Goal: Task Accomplishment & Management: Manage account settings

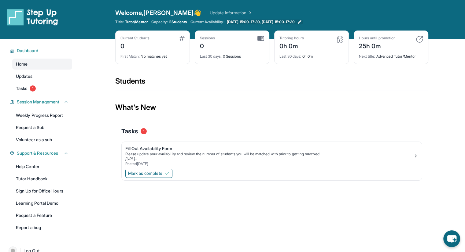
click at [301, 22] on icon at bounding box center [300, 22] width 4 height 4
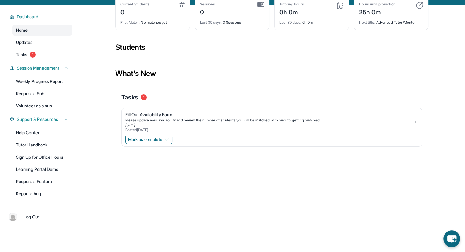
scroll to position [39, 0]
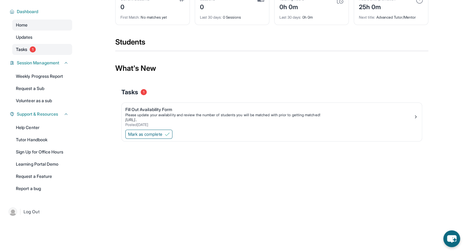
click at [31, 50] on span "1" at bounding box center [33, 49] width 6 height 6
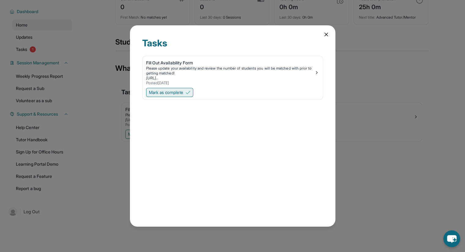
click at [167, 95] on button "Mark as complete" at bounding box center [169, 92] width 47 height 9
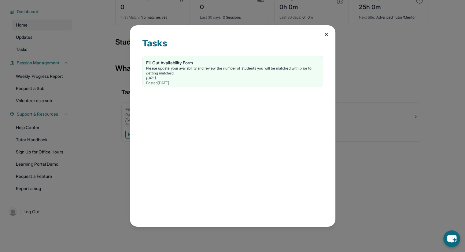
click at [158, 76] on link "[URL].." at bounding box center [152, 78] width 12 height 5
click at [324, 35] on icon at bounding box center [326, 34] width 6 height 6
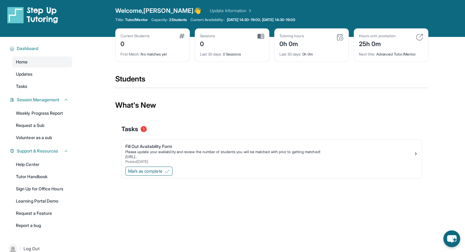
scroll to position [0, 0]
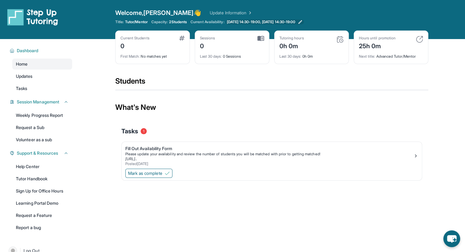
click at [302, 20] on icon at bounding box center [300, 22] width 5 height 5
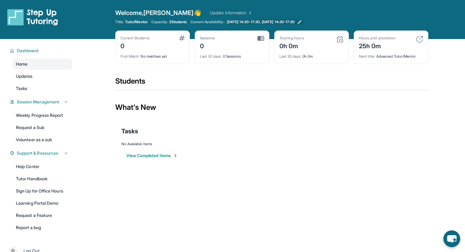
click at [302, 21] on icon at bounding box center [299, 22] width 5 height 5
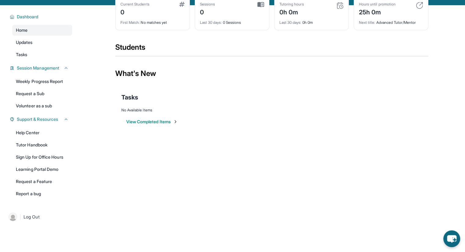
scroll to position [39, 0]
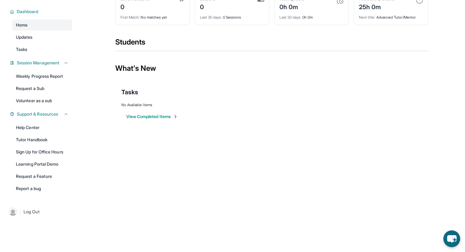
click at [159, 119] on button "View Completed Items" at bounding box center [152, 117] width 52 height 6
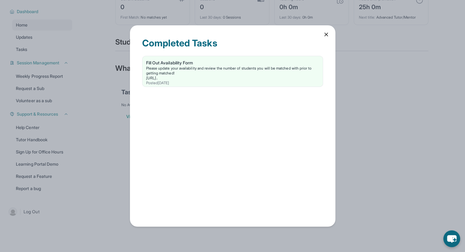
click at [331, 31] on div "Completed Tasks Fill Out Availability Form Please update your availability and …" at bounding box center [232, 126] width 205 height 202
click at [325, 37] on div "Completed Tasks Fill Out Availability Form Please update your availability and …" at bounding box center [232, 126] width 205 height 202
click at [328, 36] on icon at bounding box center [326, 34] width 6 height 6
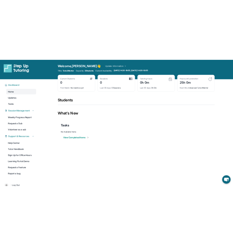
scroll to position [0, 0]
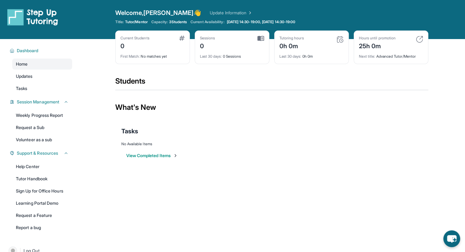
click at [210, 13] on link "Update Information" at bounding box center [231, 13] width 43 height 6
